Goal: Information Seeking & Learning: Learn about a topic

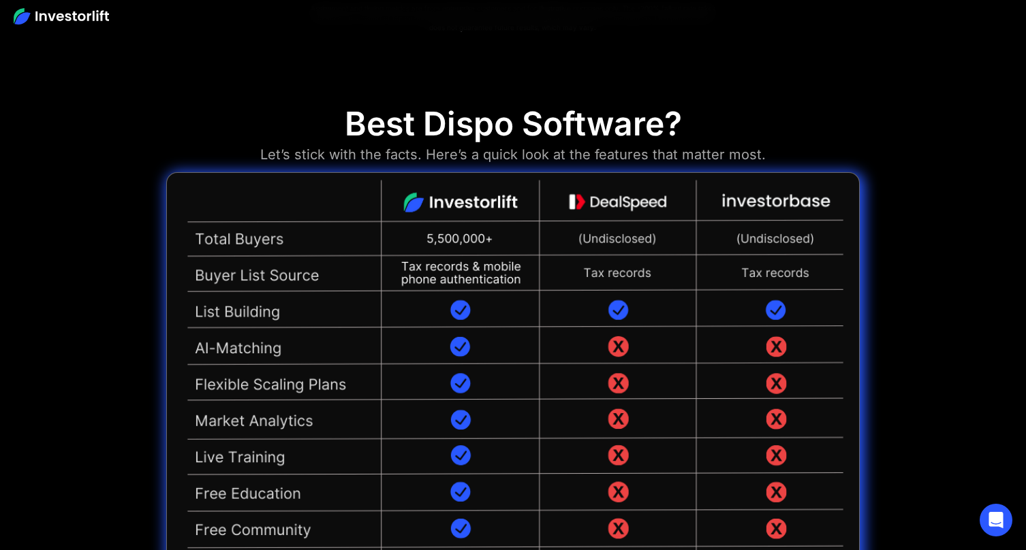
scroll to position [3040, 0]
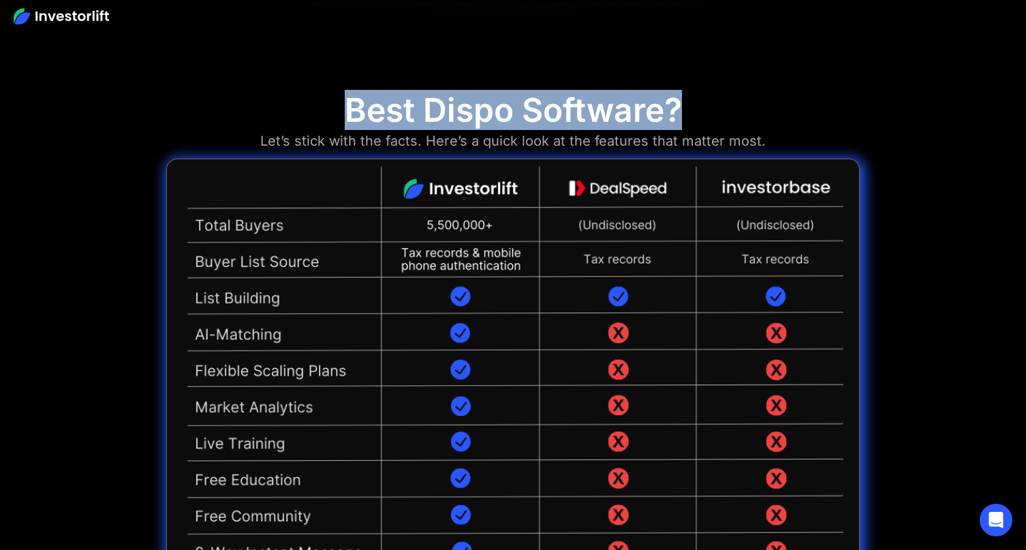
drag, startPoint x: 351, startPoint y: 95, endPoint x: 684, endPoint y: 117, distance: 333.8
click at [685, 117] on div "Best Dispo Software? Let’s stick with the facts. Here’s a quick look at the fea…" at bounding box center [512, 398] width 693 height 614
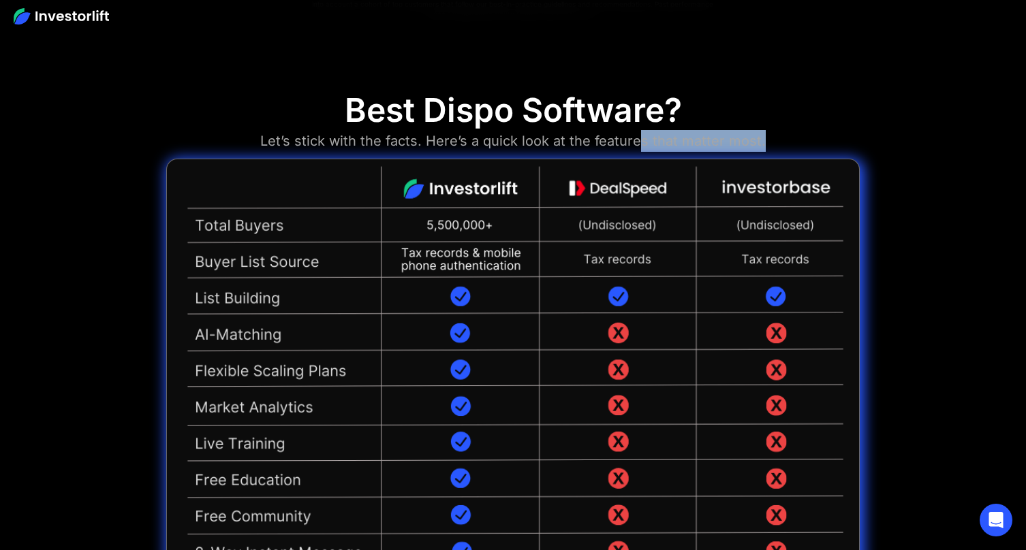
drag, startPoint x: 772, startPoint y: 136, endPoint x: 627, endPoint y: 123, distance: 146.3
click at [627, 123] on div "Best Dispo Software? Let’s stick with the facts. Here’s a quick look at the fea…" at bounding box center [512, 398] width 693 height 614
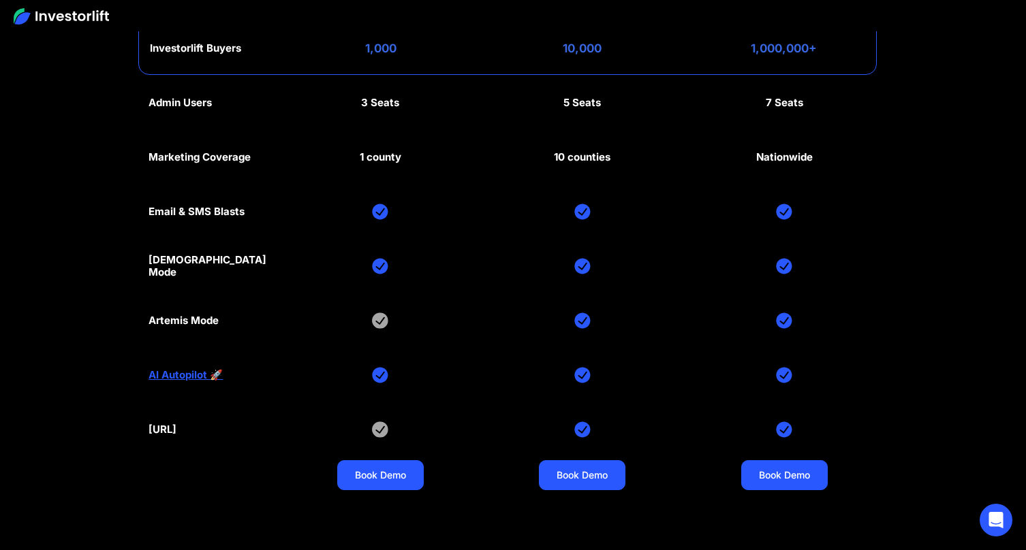
scroll to position [6375, 0]
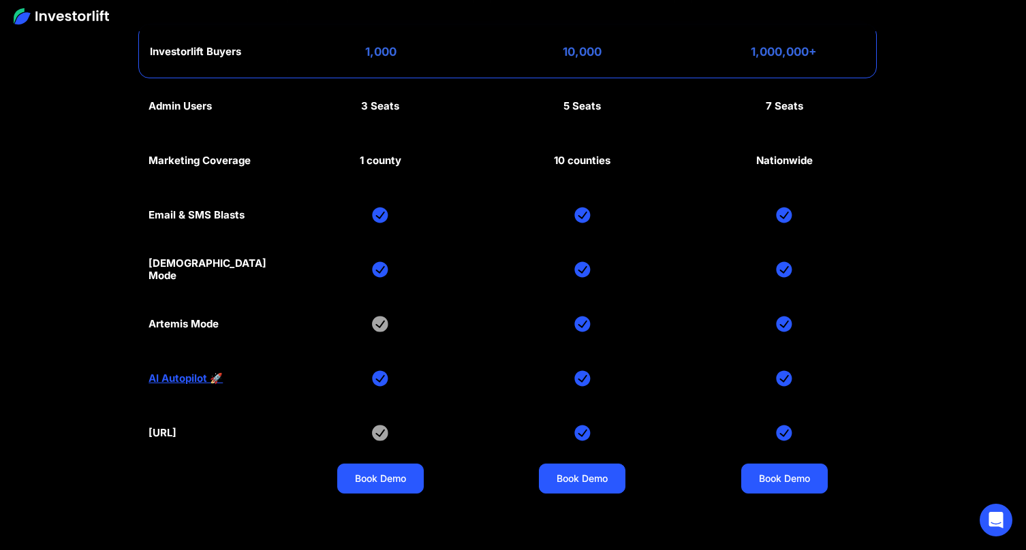
click at [908, 186] on section "Investorlift plans Find the right plan for your company's stage of growth. Quar…" at bounding box center [513, 130] width 1026 height 795
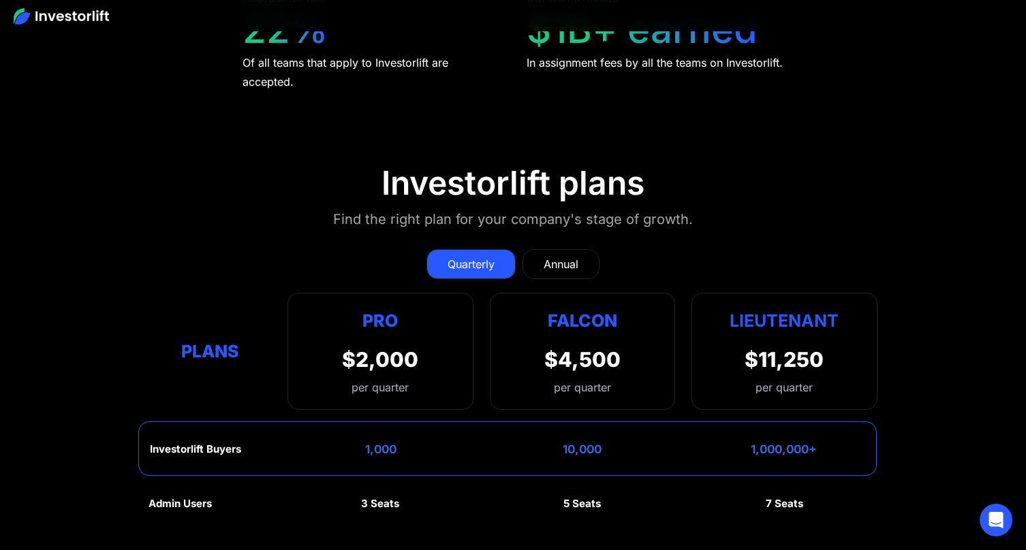
scroll to position [6008, 0]
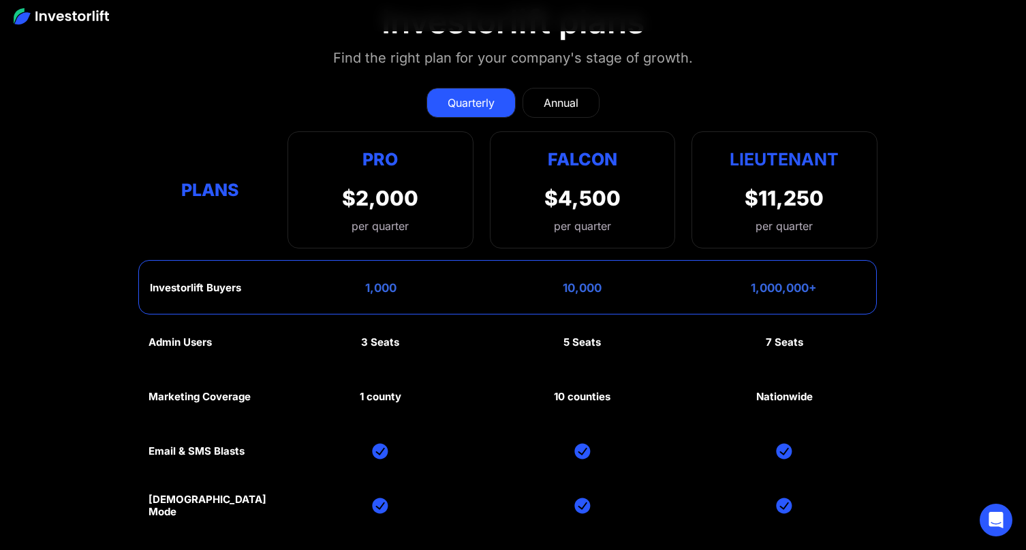
scroll to position [6138, 0]
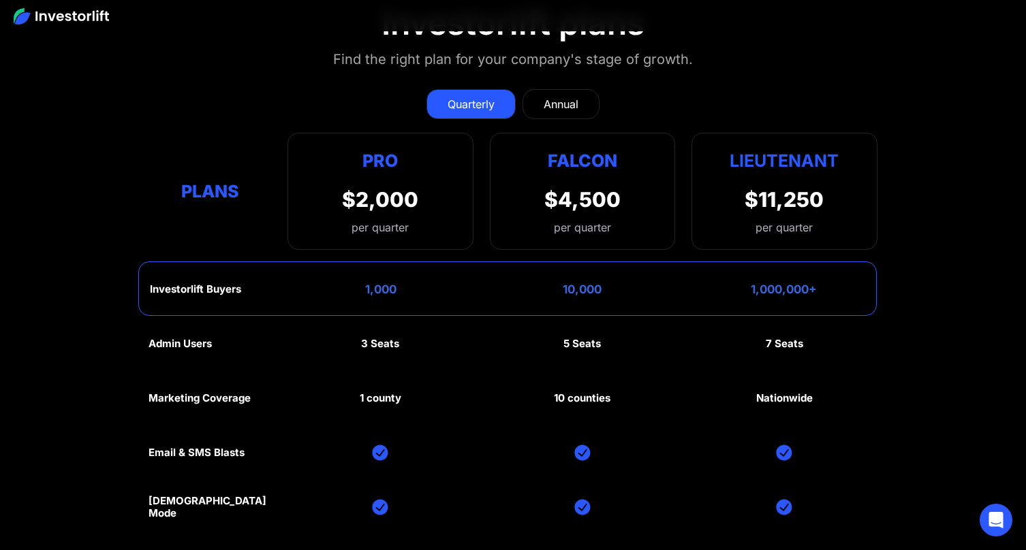
click at [566, 99] on div "Annual" at bounding box center [560, 104] width 35 height 16
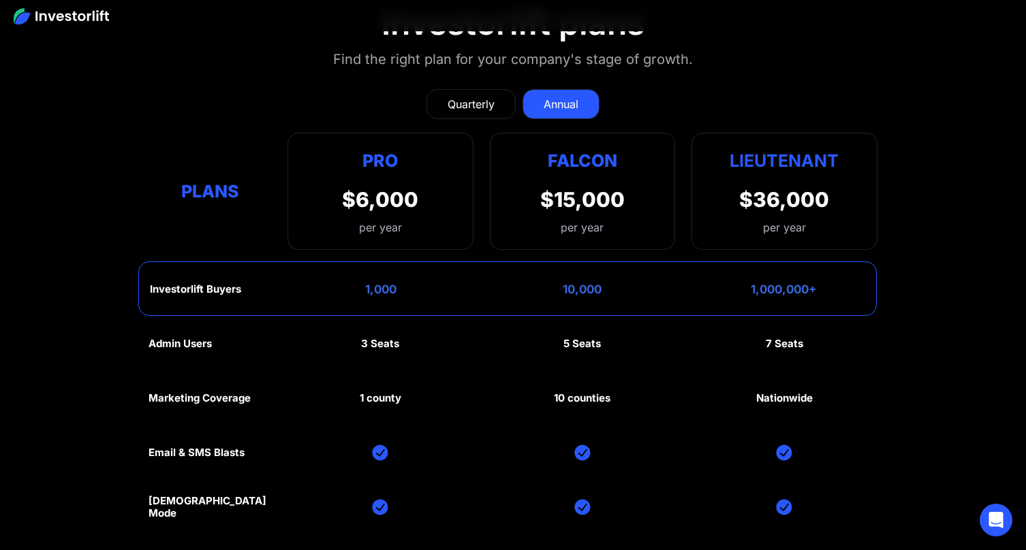
click at [490, 101] on div "Quarterly" at bounding box center [470, 104] width 47 height 16
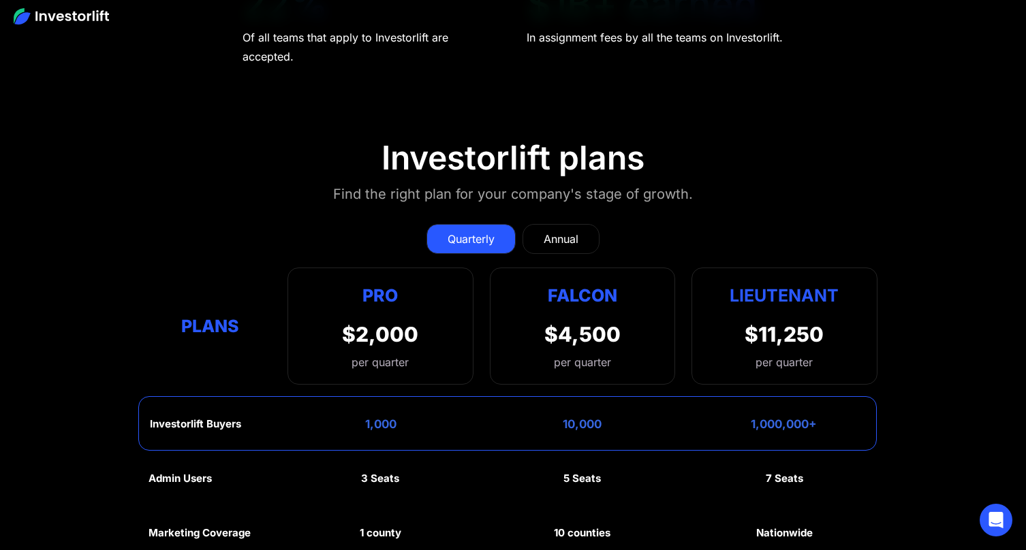
scroll to position [6005, 0]
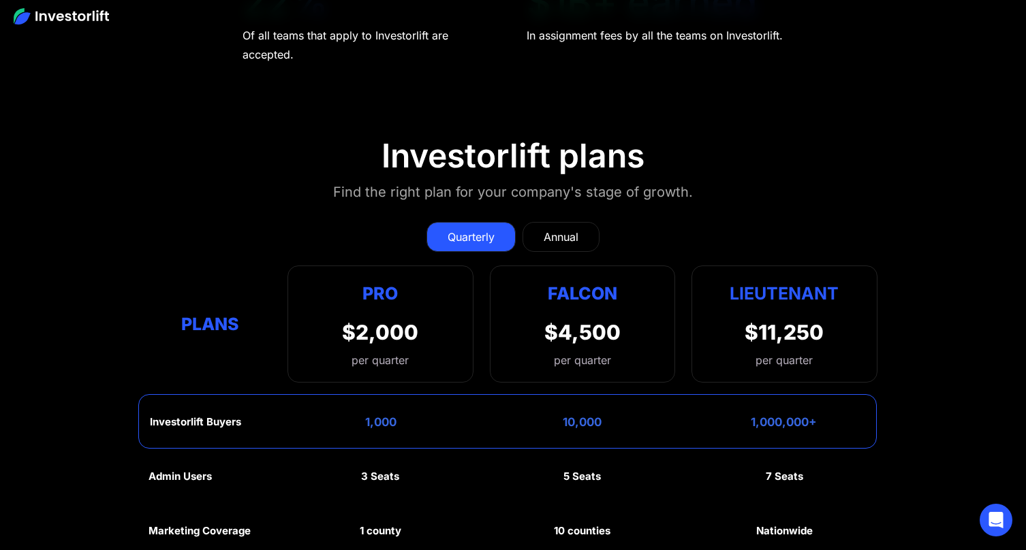
click at [562, 241] on div "Annual" at bounding box center [560, 237] width 35 height 16
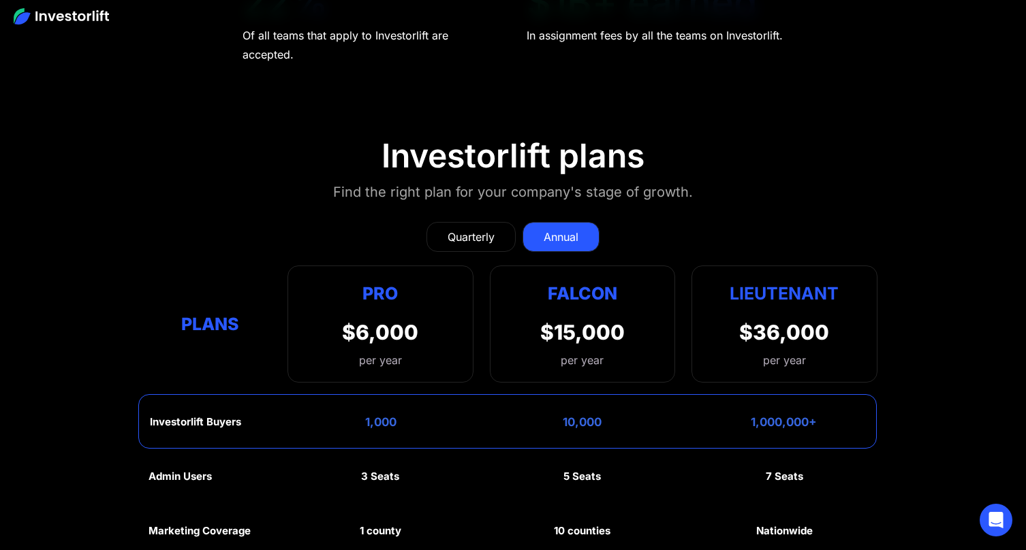
click at [467, 236] on div "Quarterly" at bounding box center [470, 237] width 47 height 16
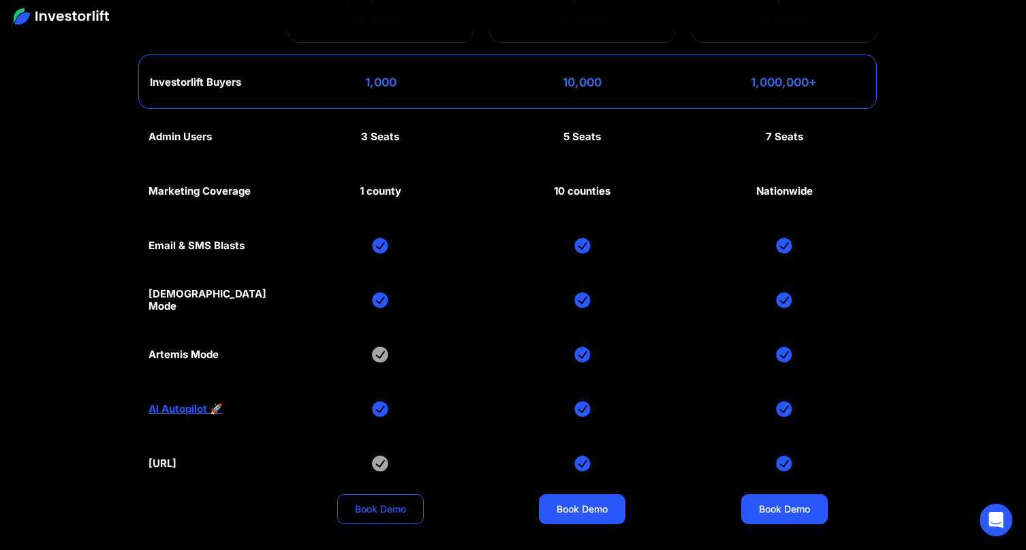
scroll to position [6563, 0]
